Goal: Task Accomplishment & Management: Use online tool/utility

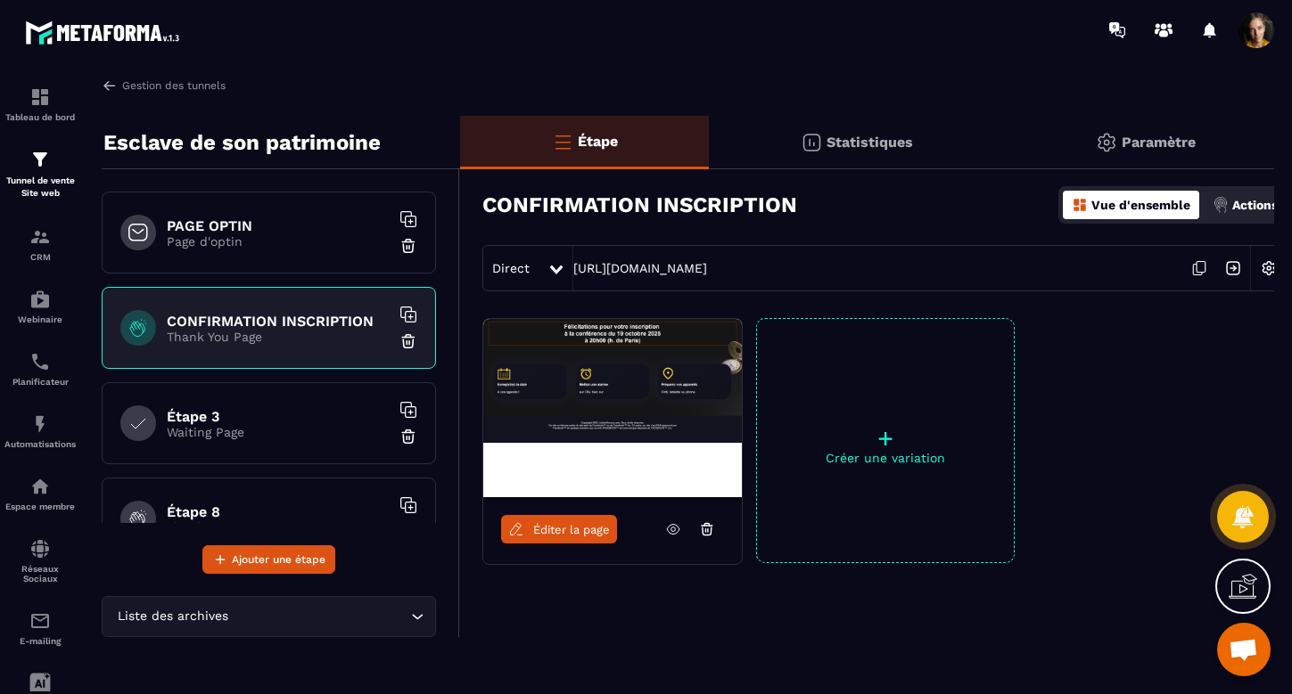
click at [267, 236] on p "Page d'optin" at bounding box center [278, 241] width 223 height 14
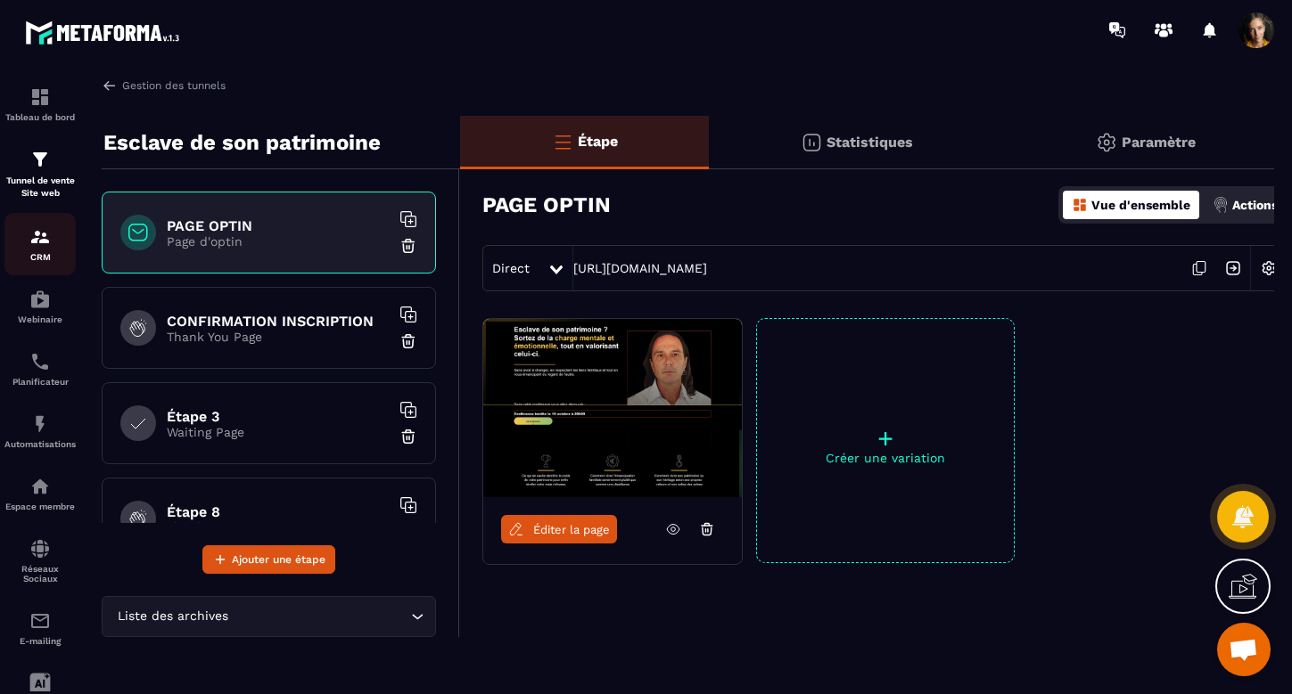
click at [40, 236] on img at bounding box center [39, 236] width 21 height 21
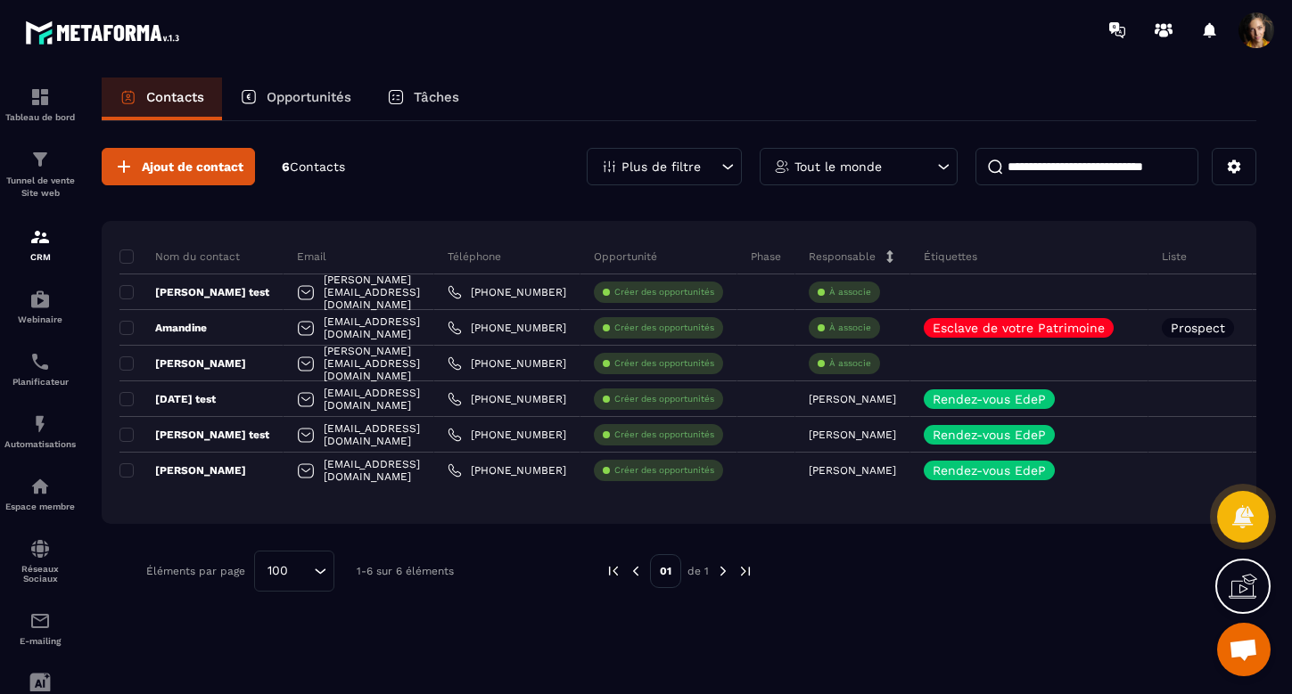
click at [329, 83] on div "Opportunités" at bounding box center [295, 99] width 147 height 43
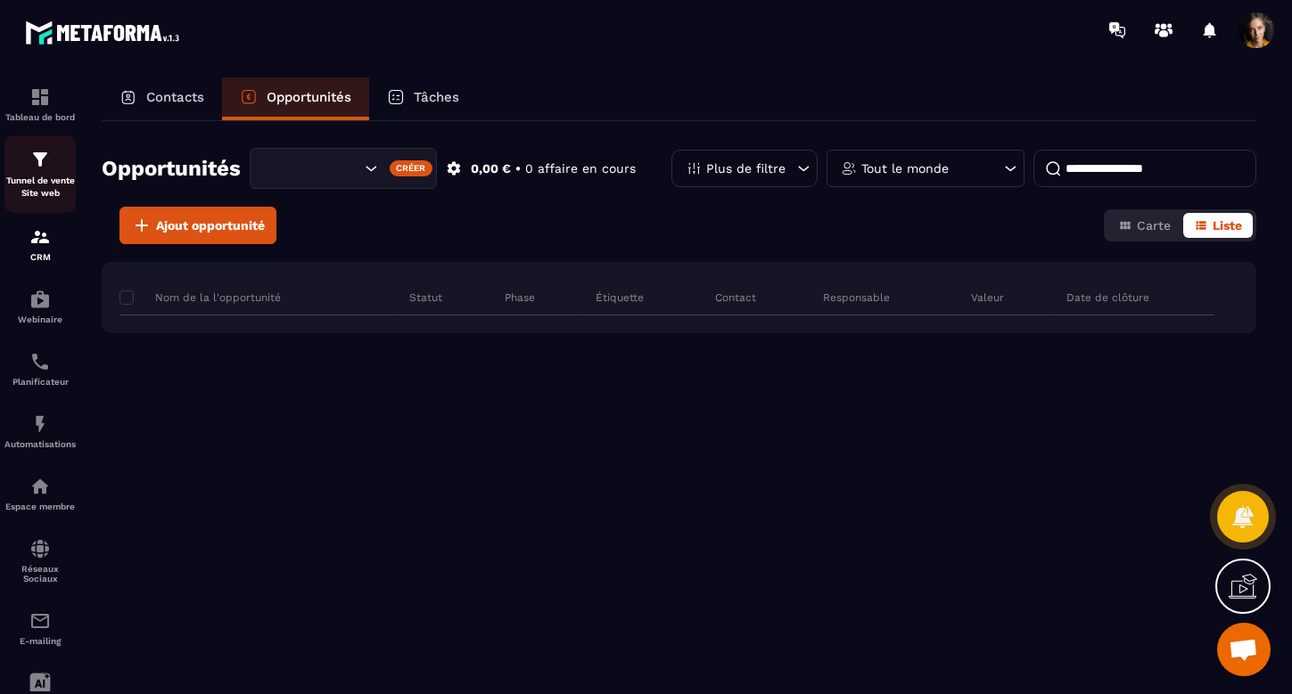
click at [32, 173] on div "Tunnel de vente Site web" at bounding box center [39, 174] width 71 height 51
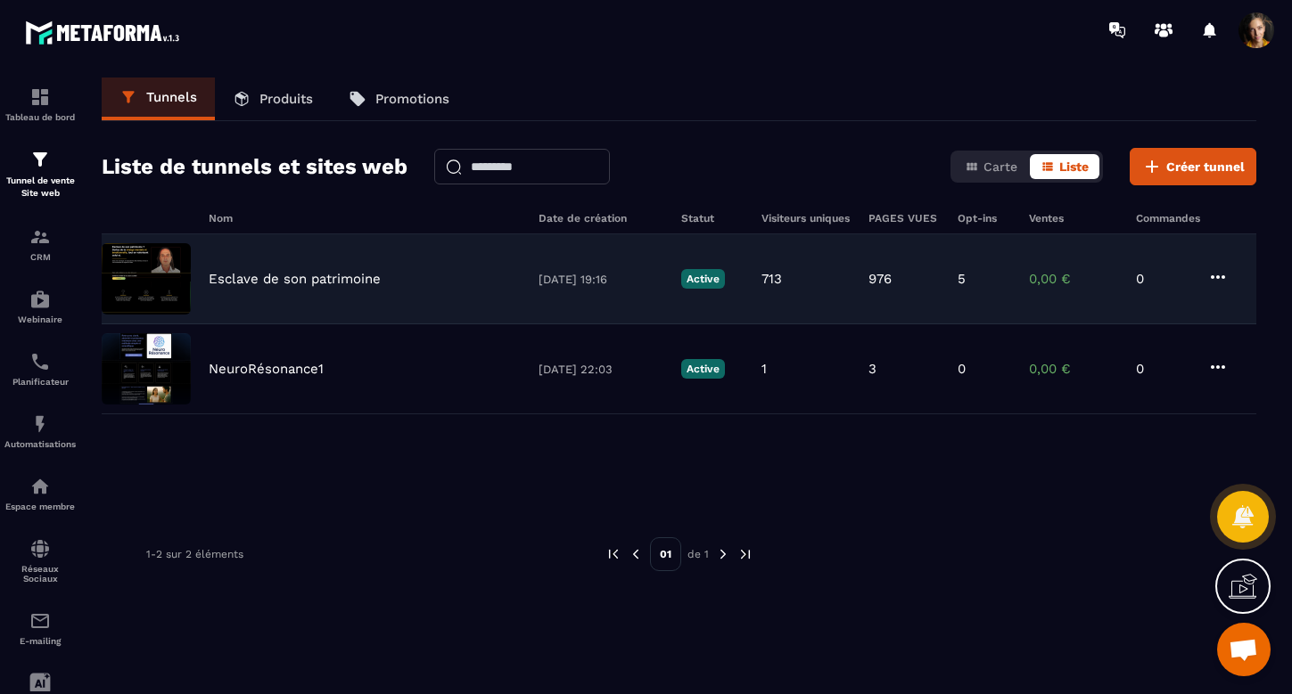
click at [273, 275] on p "Esclave de son patrimoine" at bounding box center [295, 279] width 172 height 16
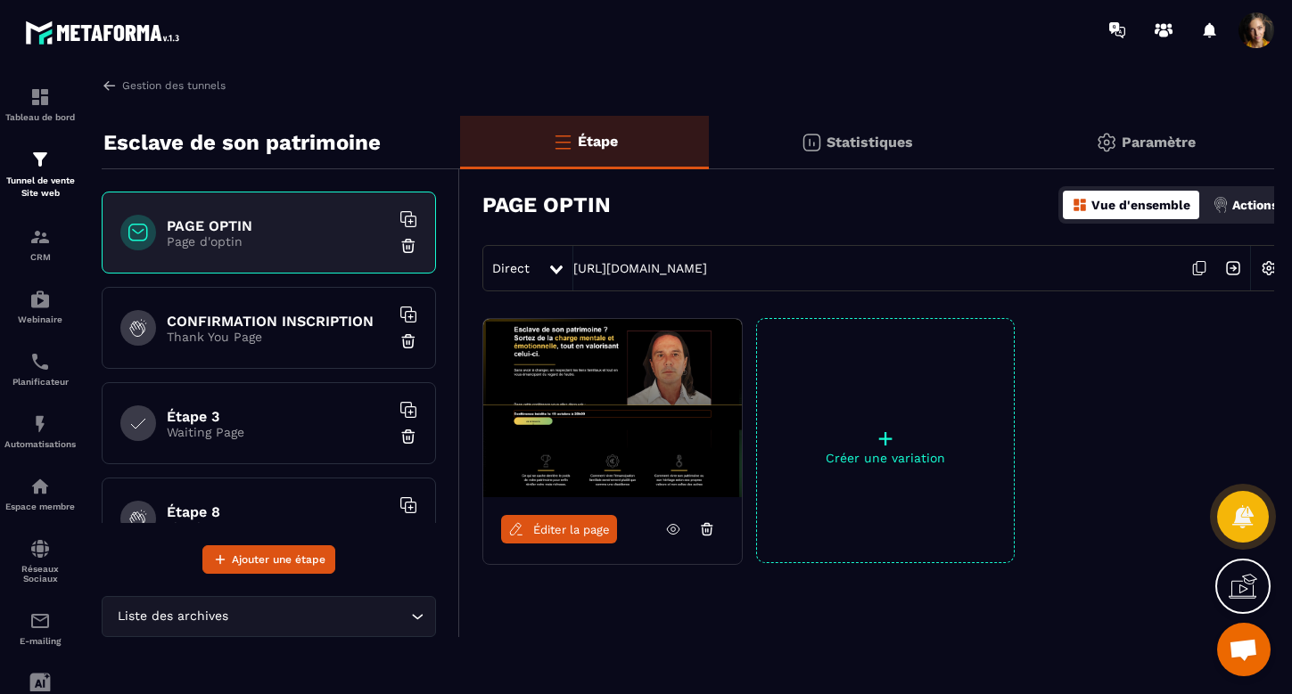
click at [1162, 136] on p "Paramètre" at bounding box center [1158, 142] width 74 height 17
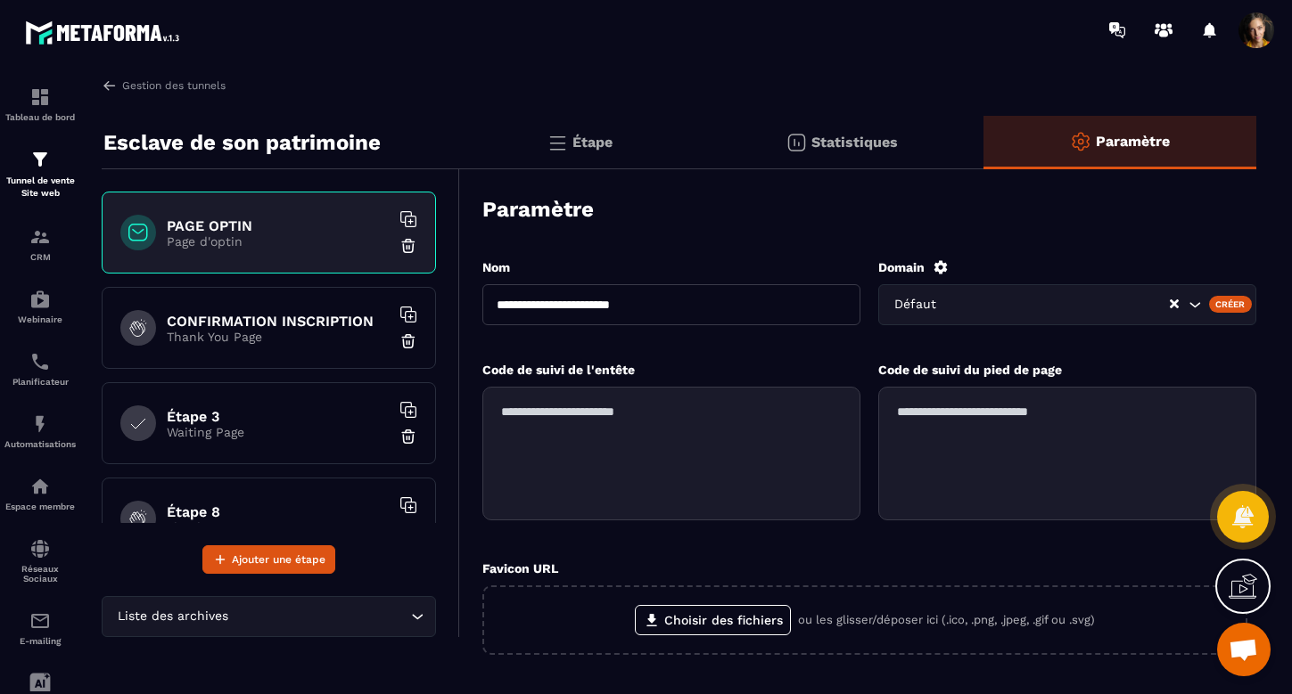
click at [229, 223] on h6 "PAGE OPTIN" at bounding box center [278, 225] width 223 height 17
click at [587, 141] on p "Étape" at bounding box center [592, 142] width 40 height 17
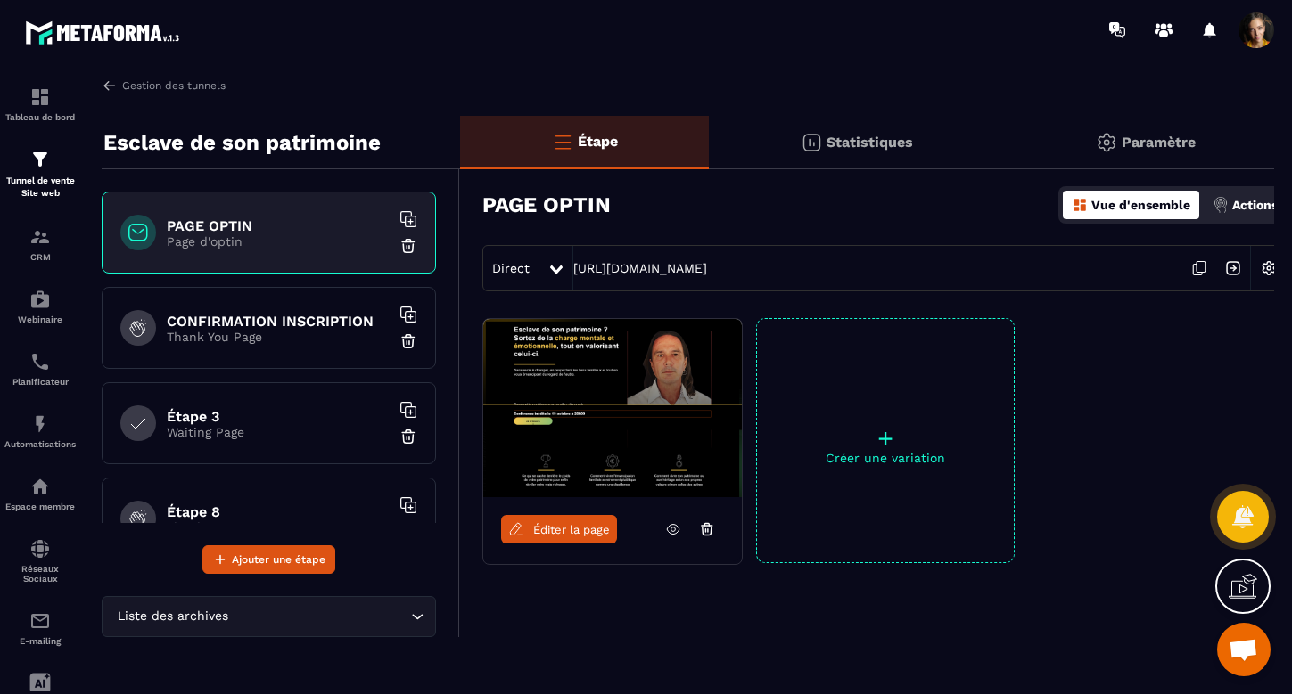
click at [883, 134] on p "Statistiques" at bounding box center [869, 142] width 86 height 17
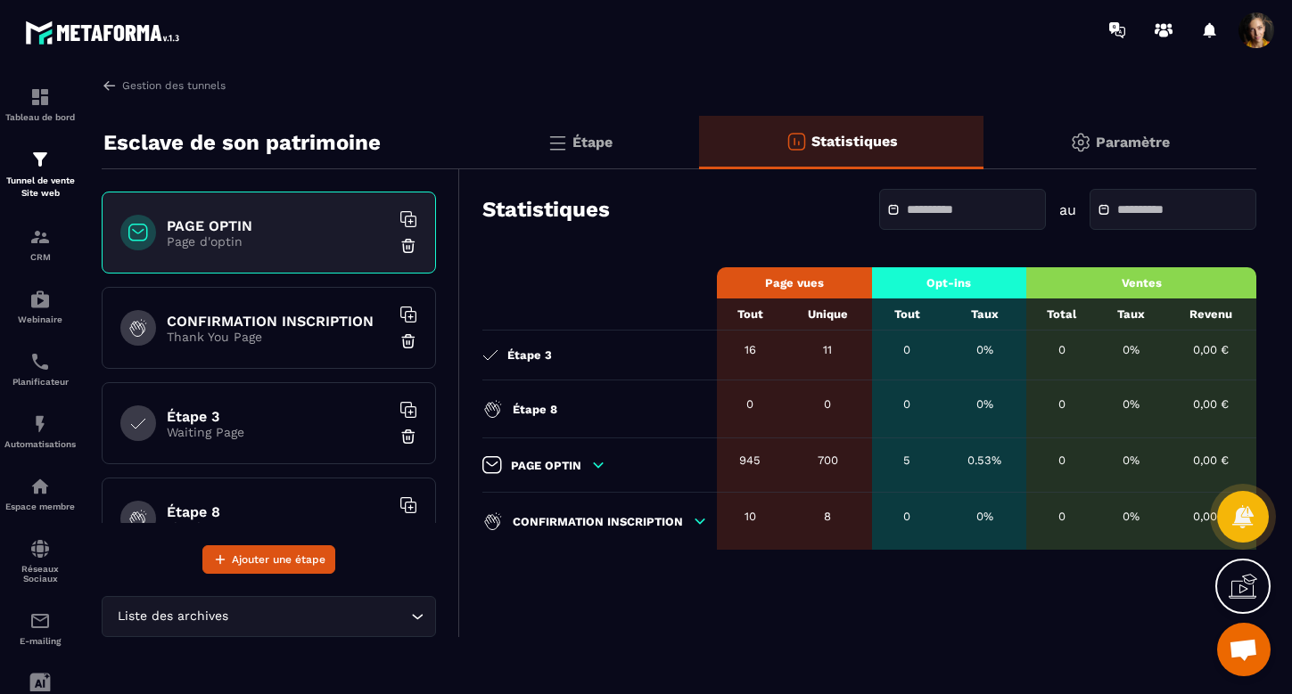
click at [594, 137] on p "Étape" at bounding box center [592, 142] width 40 height 17
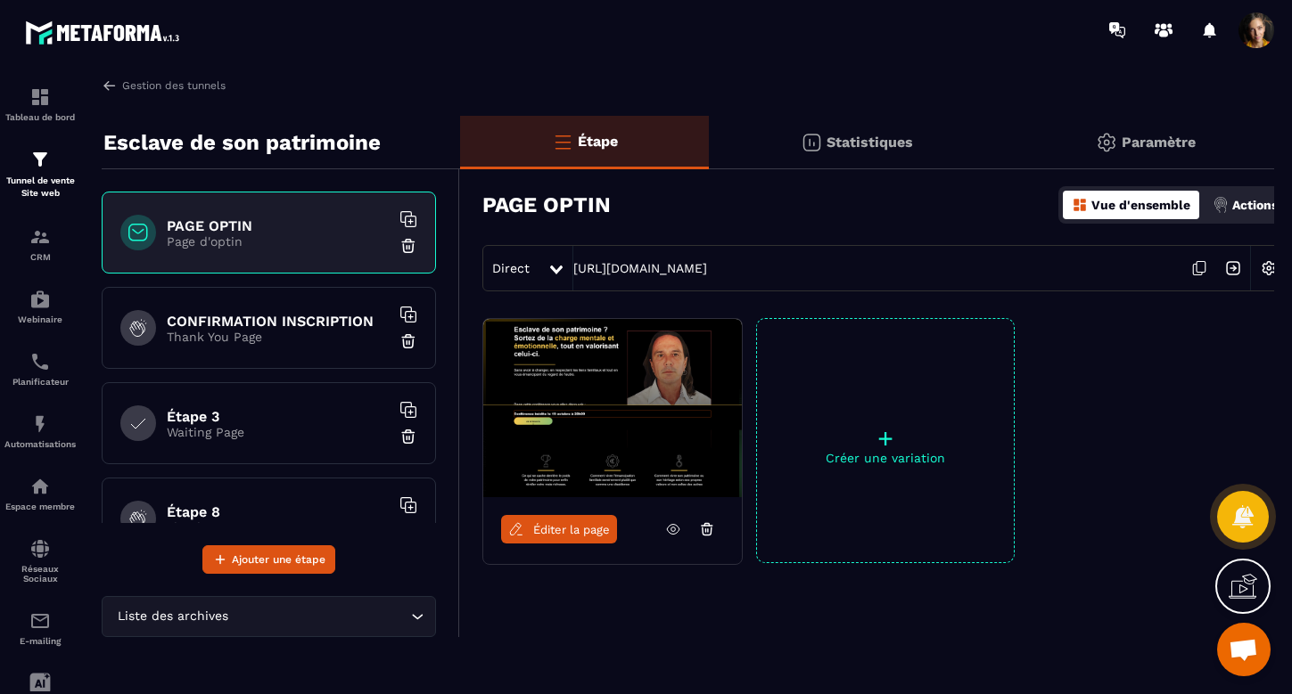
click at [600, 529] on span "Éditer la page" at bounding box center [571, 529] width 77 height 13
